Goal: Task Accomplishment & Management: Use online tool/utility

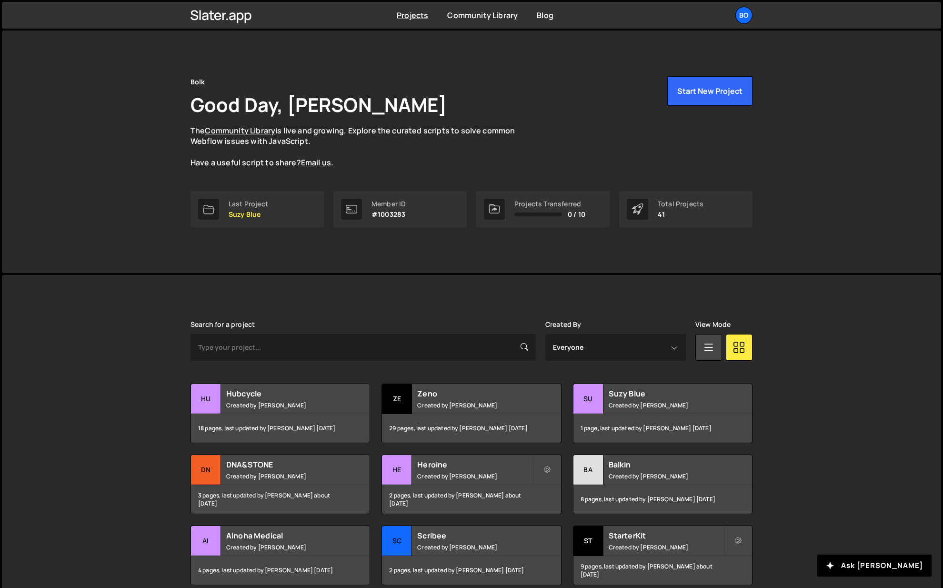
click at [249, 399] on div "Hubcycle Created by Pierre Vandekerckhove" at bounding box center [280, 399] width 179 height 30
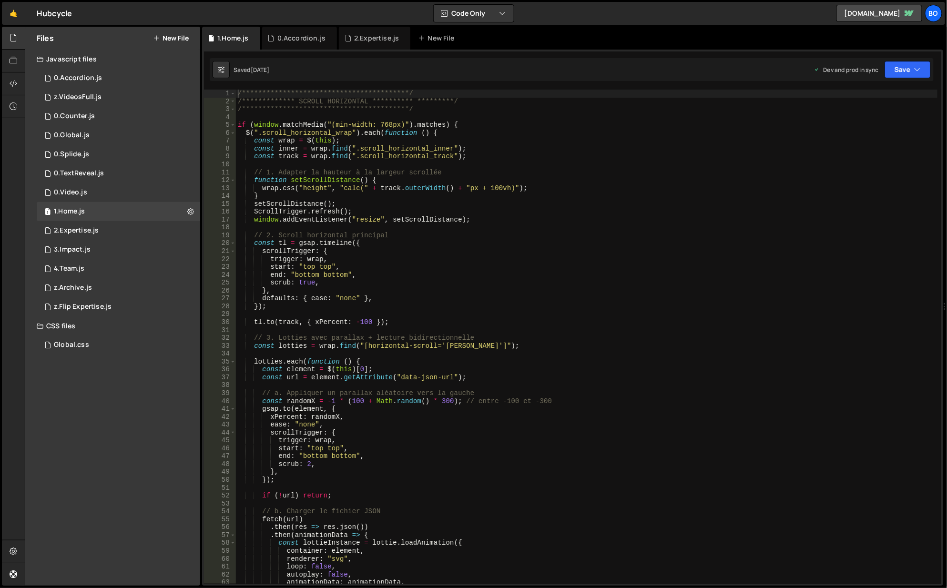
click at [94, 154] on div "1 0.Splide.js 0" at bounding box center [118, 154] width 163 height 19
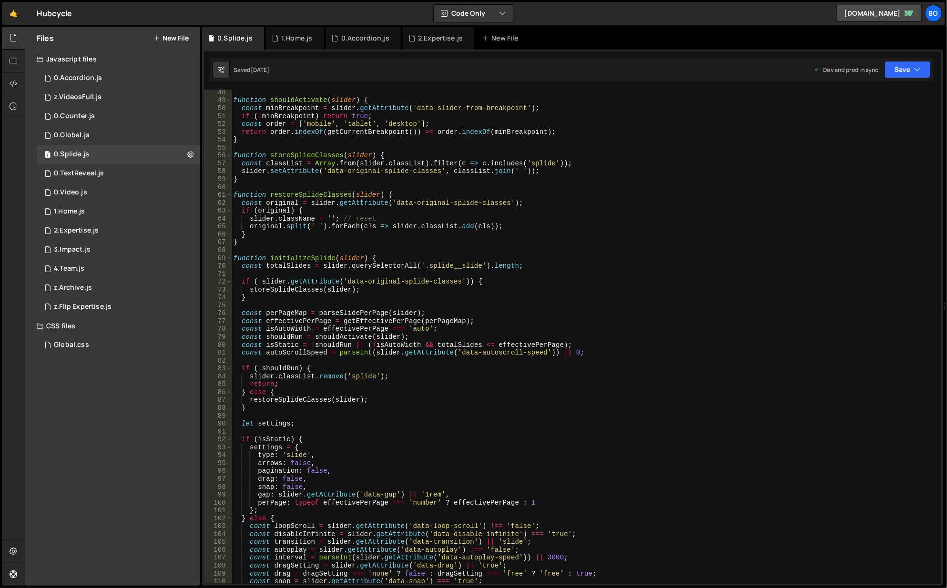
scroll to position [429, 0]
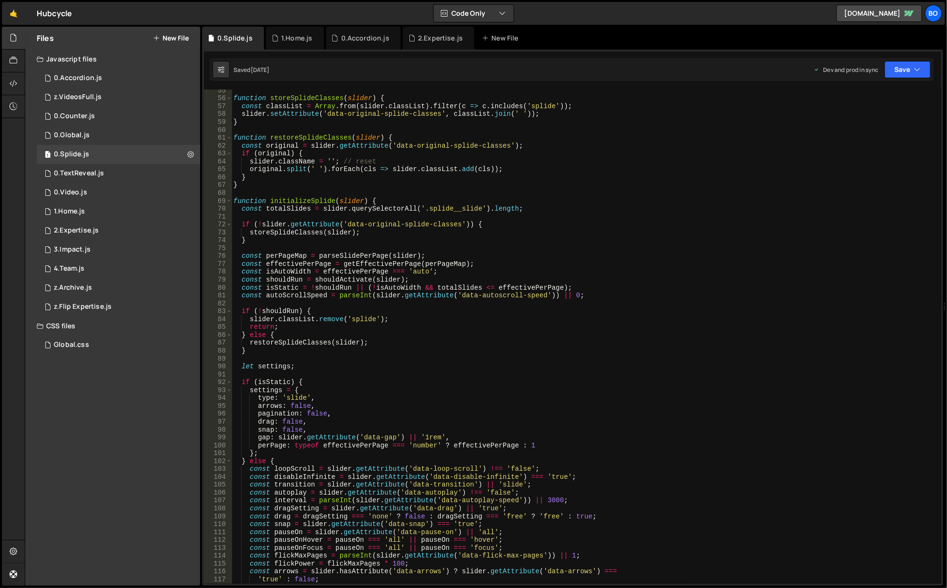
click at [553, 443] on div "function storeSplideClasses ( slider ) { const classList = Array . from ( slide…" at bounding box center [585, 342] width 707 height 511
type textarea "perPage: typeof effectivePerPage === 'number' ? effectivePerPage : 1,"
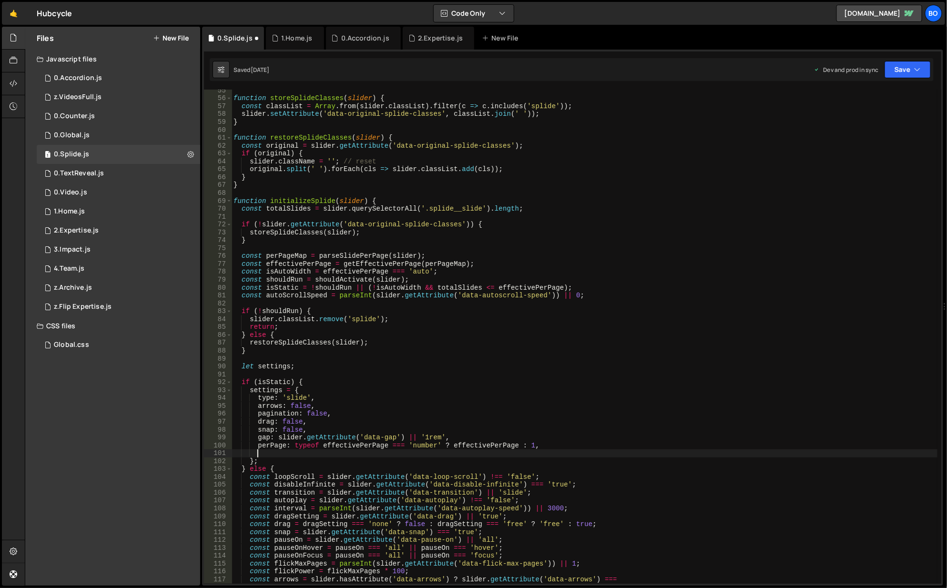
paste textarea "trimSpace: false // <— ajoute"
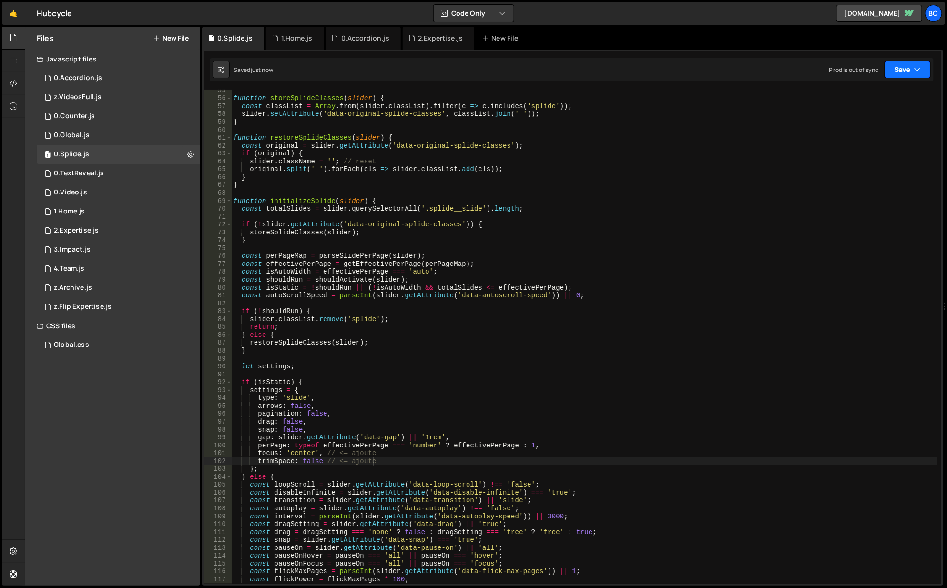
click at [915, 74] on icon "button" at bounding box center [917, 70] width 7 height 10
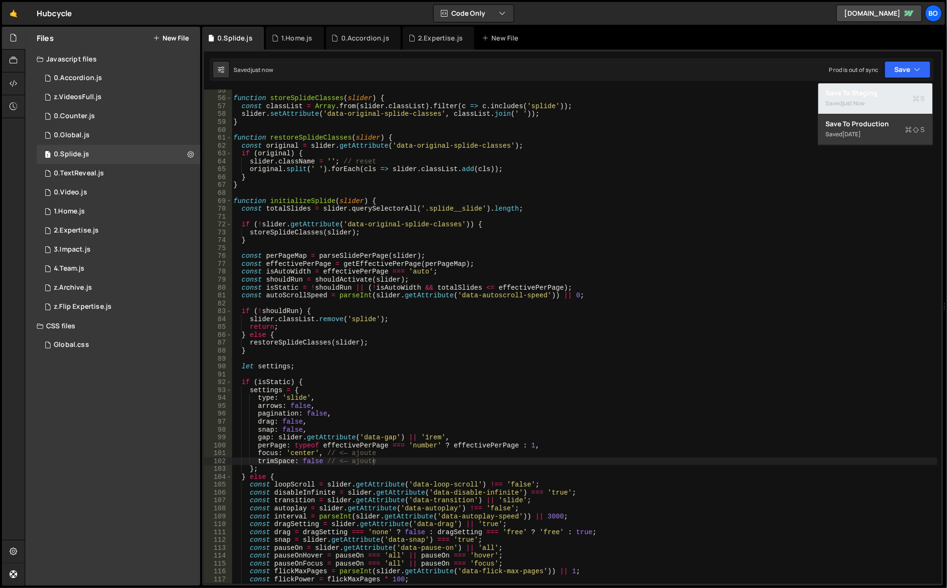
click at [875, 94] on div "Save to Staging S" at bounding box center [875, 93] width 99 height 10
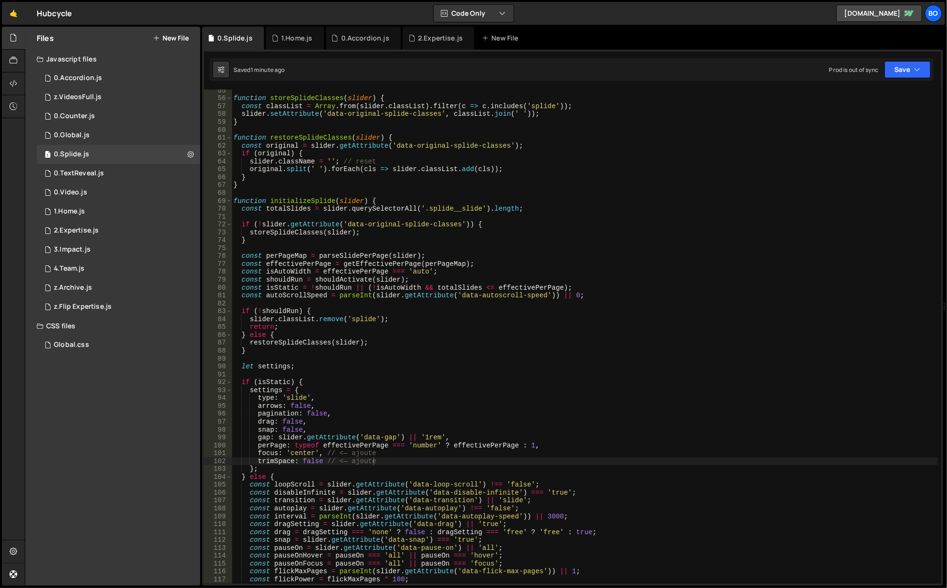
type textarea "const perPageMap = parseSlidePerPage(slider);"
click at [626, 252] on div "function storeSplideClasses ( slider ) { const classList = Array . from ( slide…" at bounding box center [585, 342] width 707 height 511
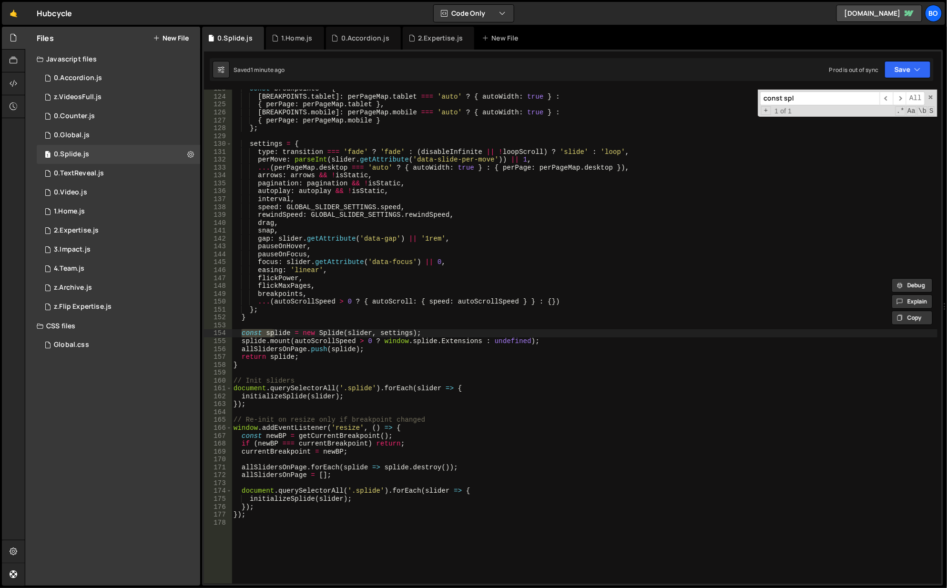
scroll to position [966, 0]
type input "const splide"
type textarea "const splide = new Splide(slider, settings);"
click at [437, 330] on div "const breakpoints = { [ BREAKPOINTS . tablet ] : perPageMap . tablet === 'auto'…" at bounding box center [585, 340] width 707 height 511
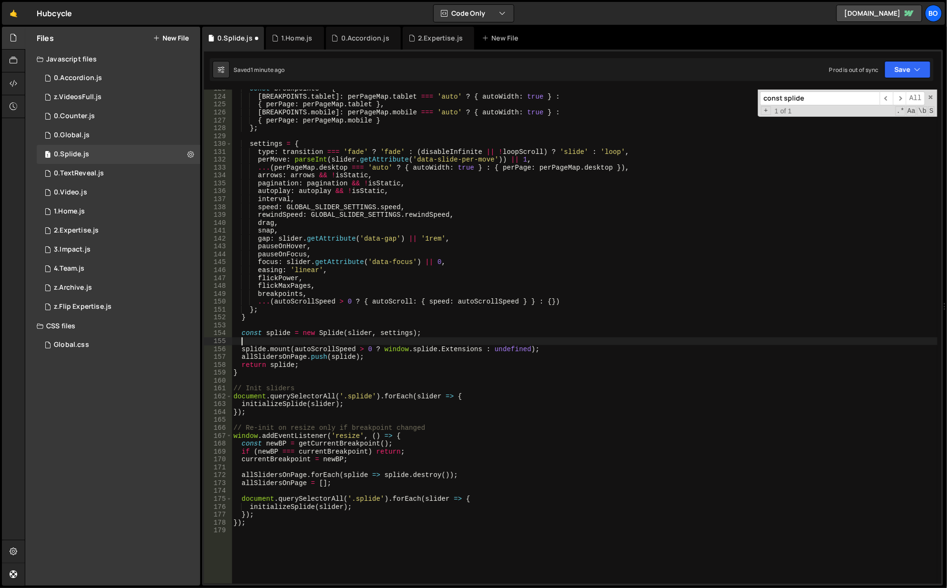
scroll to position [0, 0]
paste textarea
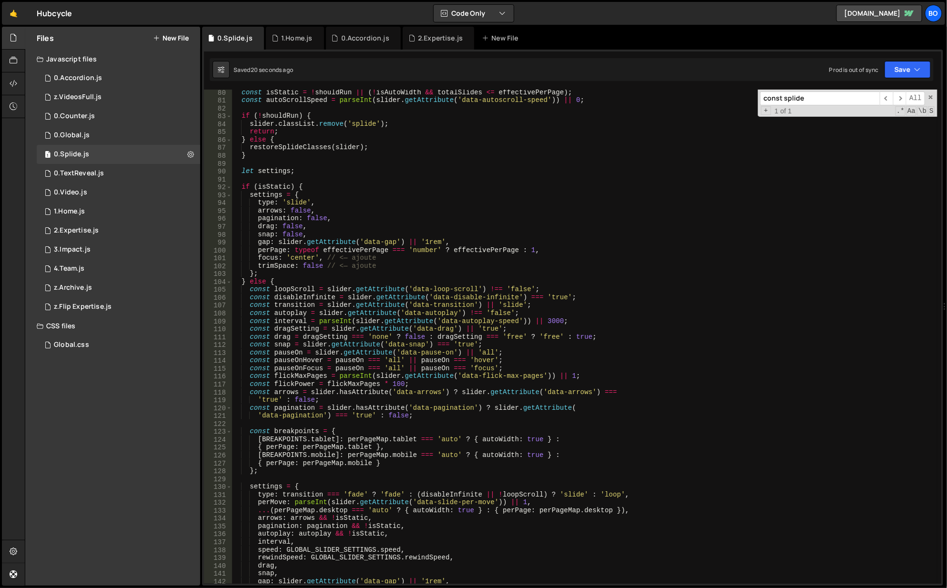
scroll to position [624, 0]
drag, startPoint x: 258, startPoint y: 258, endPoint x: 412, endPoint y: 264, distance: 154.0
click at [412, 264] on div "const isStatic = ! shouldRun || ( ! isAutoWidth && totalSlides <= effectivePerP…" at bounding box center [585, 344] width 707 height 511
type textarea "focus: 'center', // <— ajoute trimSpace: false // <— ajoute"
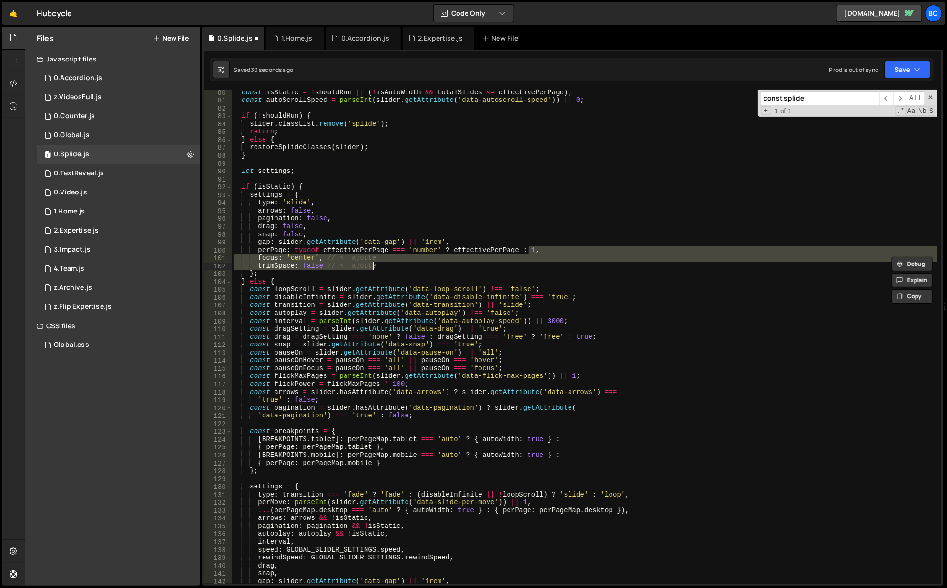
drag, startPoint x: 527, startPoint y: 249, endPoint x: 544, endPoint y: 264, distance: 22.6
click at [543, 264] on div "const isStatic = ! shouldRun || ( ! isAutoWidth && totalSlides <= effectivePerP…" at bounding box center [585, 344] width 707 height 511
type textarea "perPage: typeof effectivePerPage === 'number' ? effectivePerPage : 1"
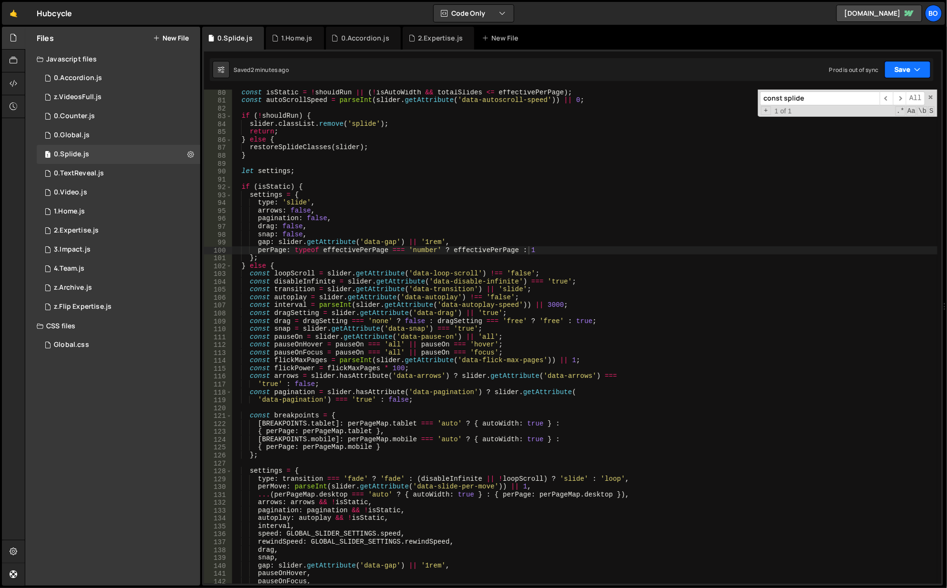
click at [897, 70] on button "Save" at bounding box center [907, 69] width 46 height 17
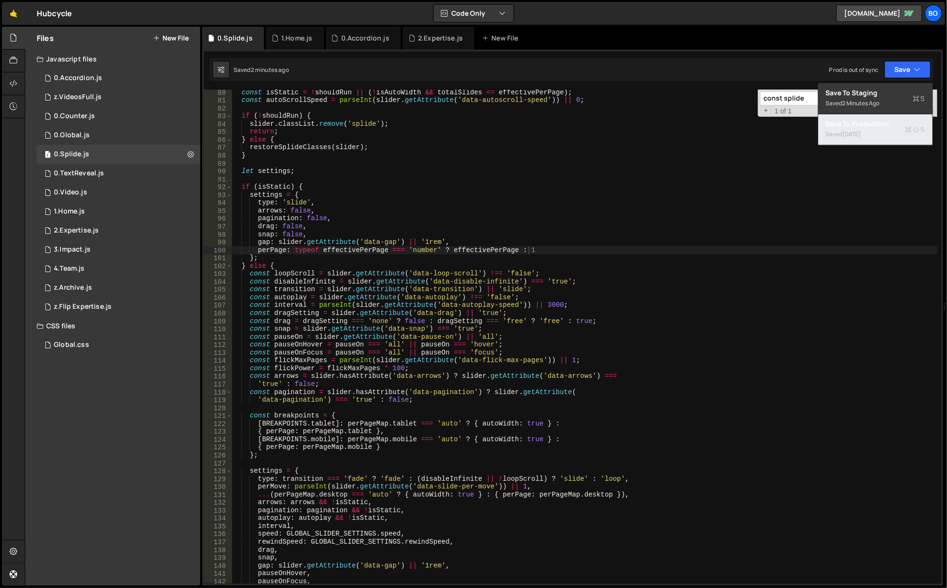
click at [867, 125] on div "Save to Production S" at bounding box center [875, 124] width 99 height 10
